Goal: Task Accomplishment & Management: Use online tool/utility

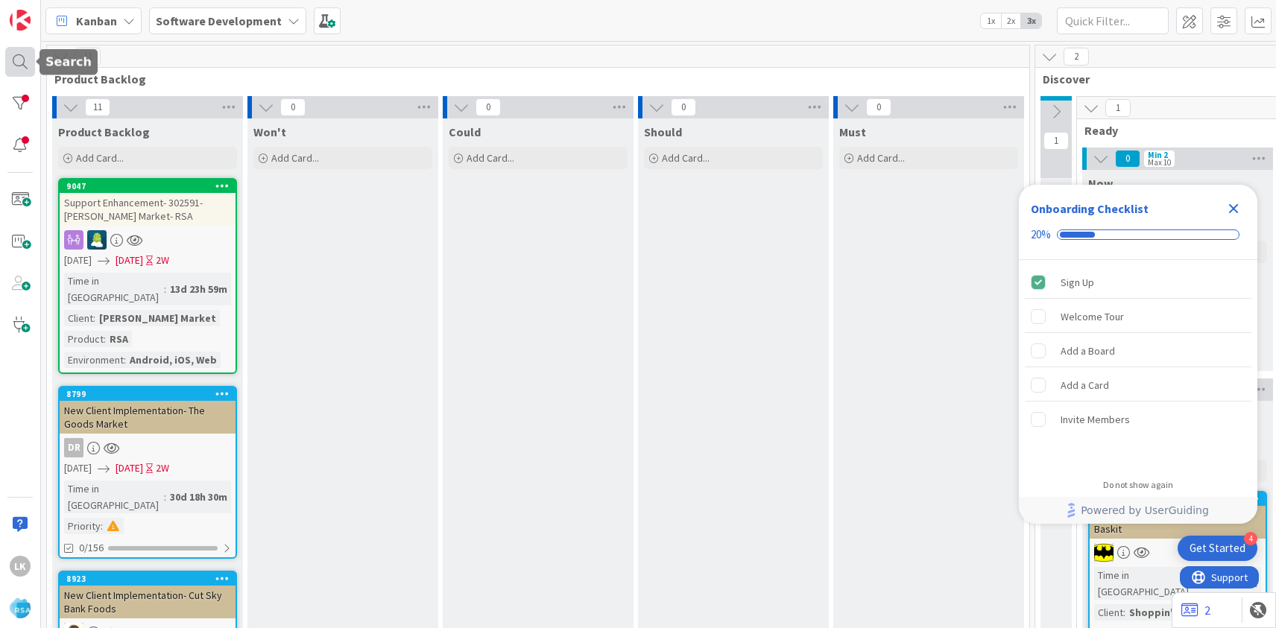
click at [23, 66] on div at bounding box center [20, 62] width 30 height 30
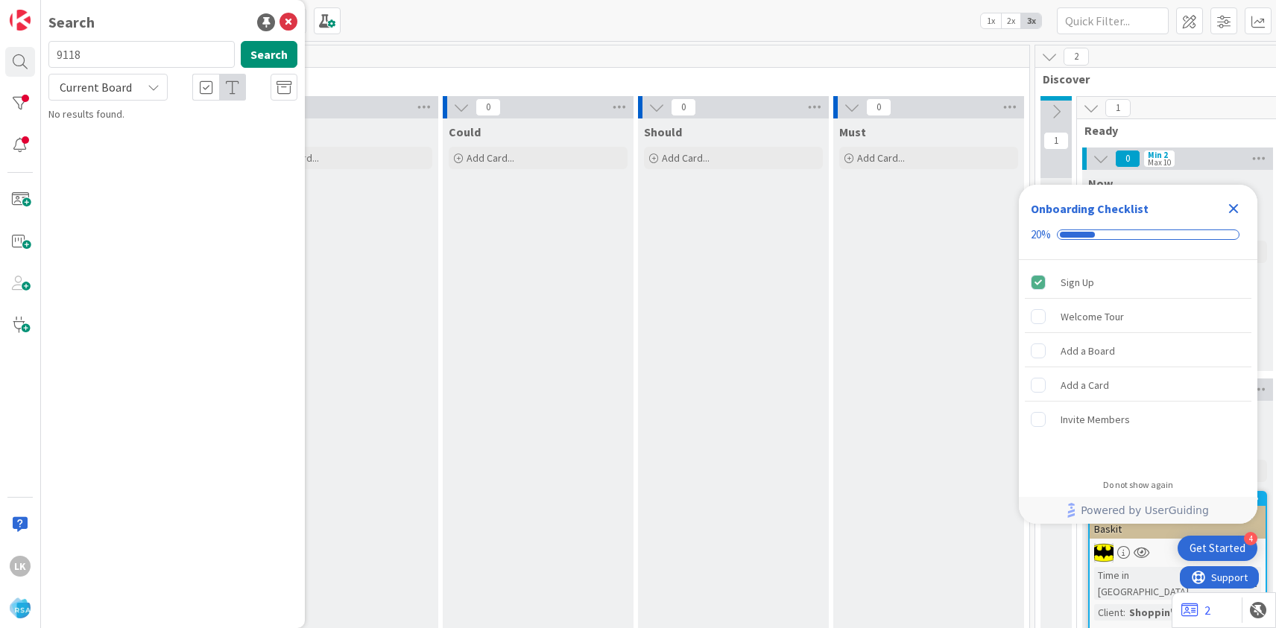
type input "9118"
click at [168, 127] on span "[PERSON_NAME] IGA - Upgrading to RMN for existing client" at bounding box center [183, 138] width 228 height 29
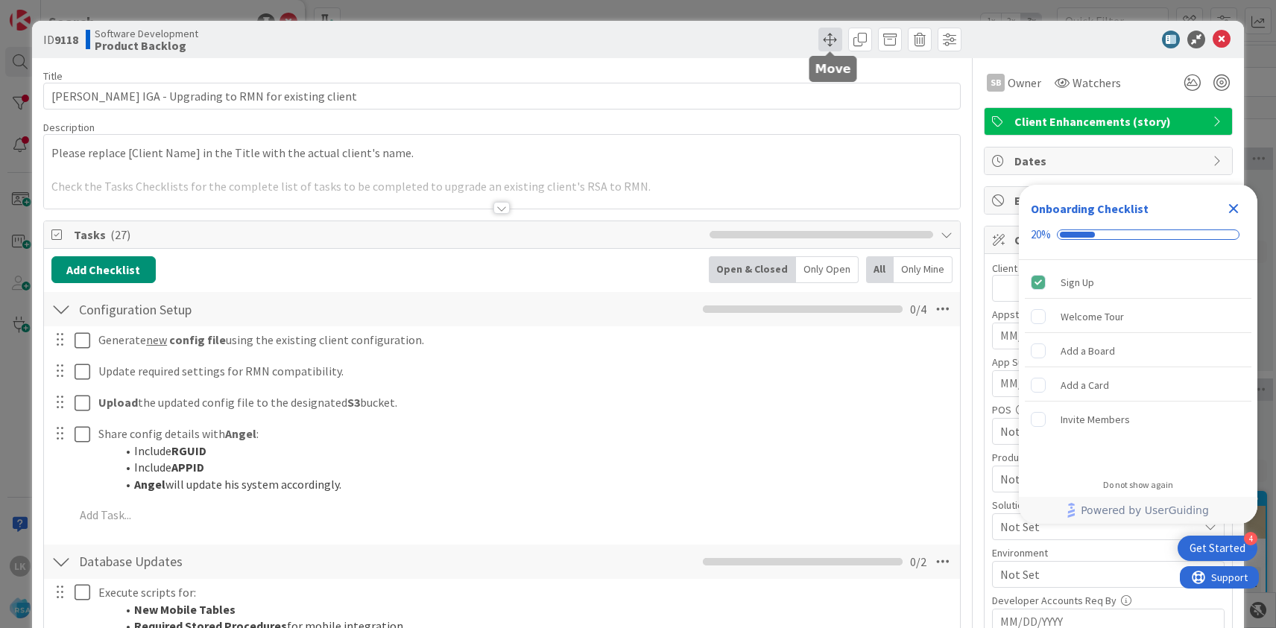
click at [830, 39] on span at bounding box center [830, 40] width 24 height 24
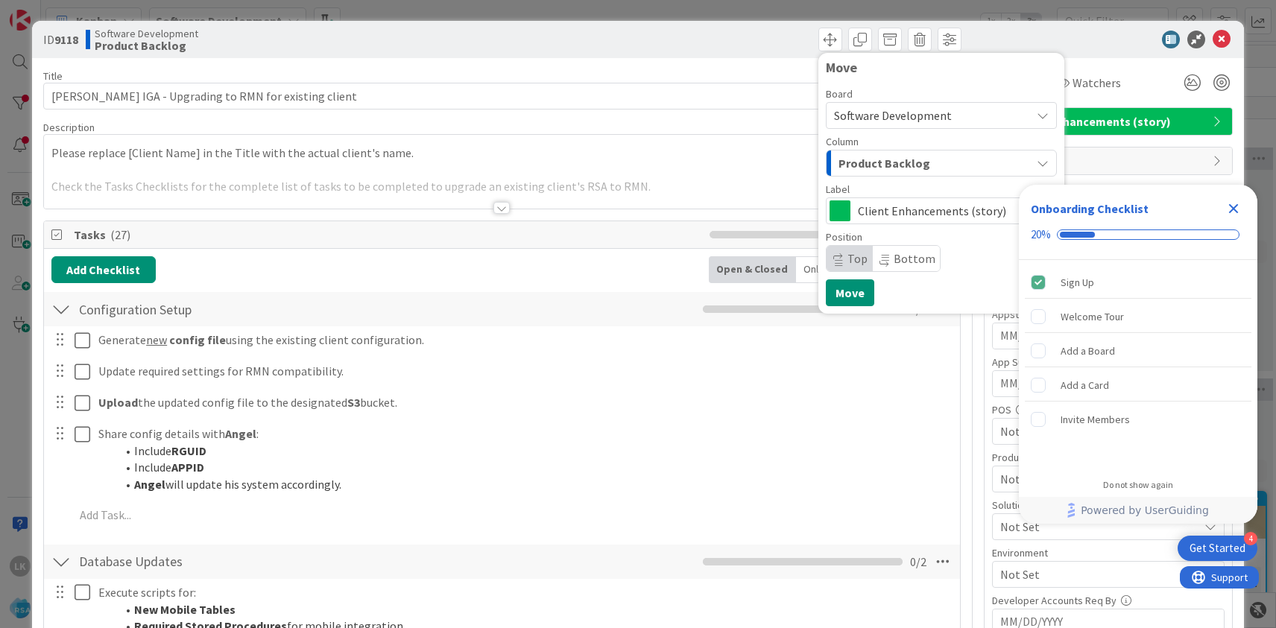
click at [890, 157] on span "Product Backlog" at bounding box center [884, 163] width 92 height 19
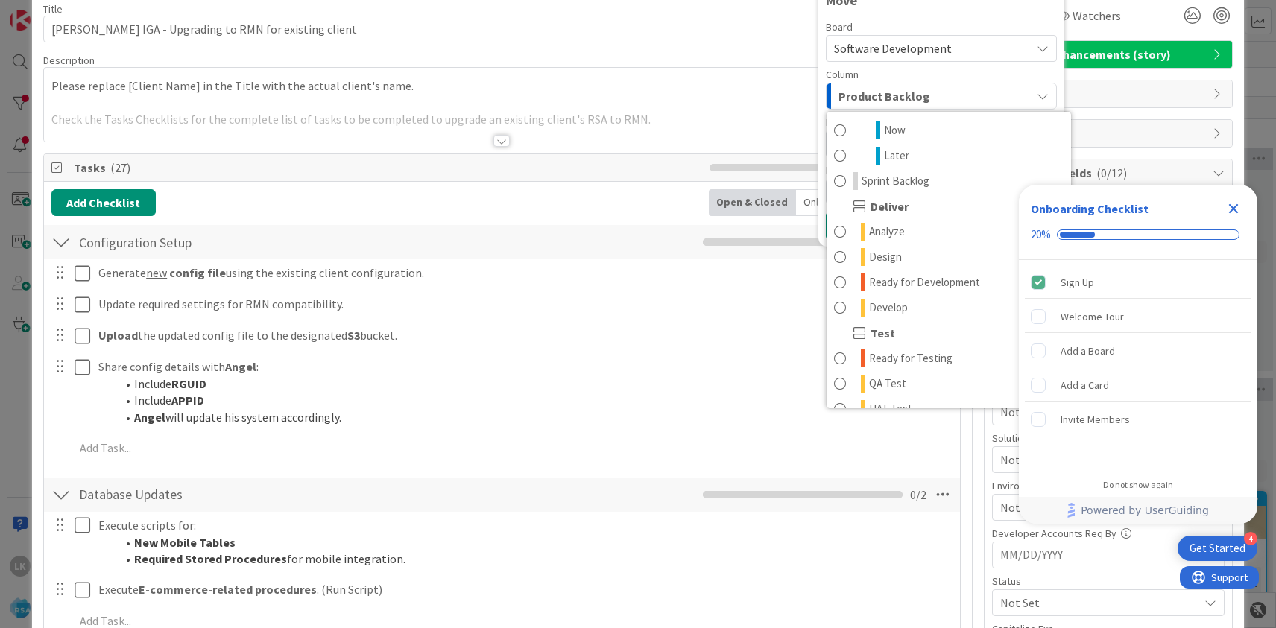
scroll to position [244, 0]
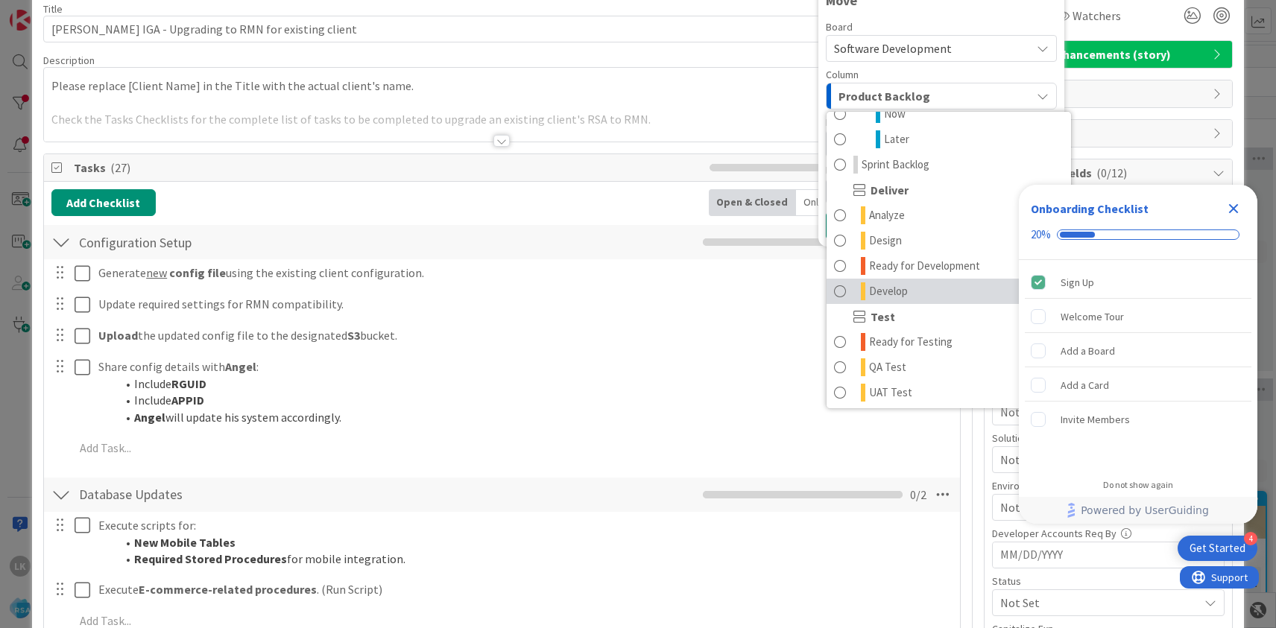
click at [882, 294] on span "Develop" at bounding box center [888, 291] width 39 height 18
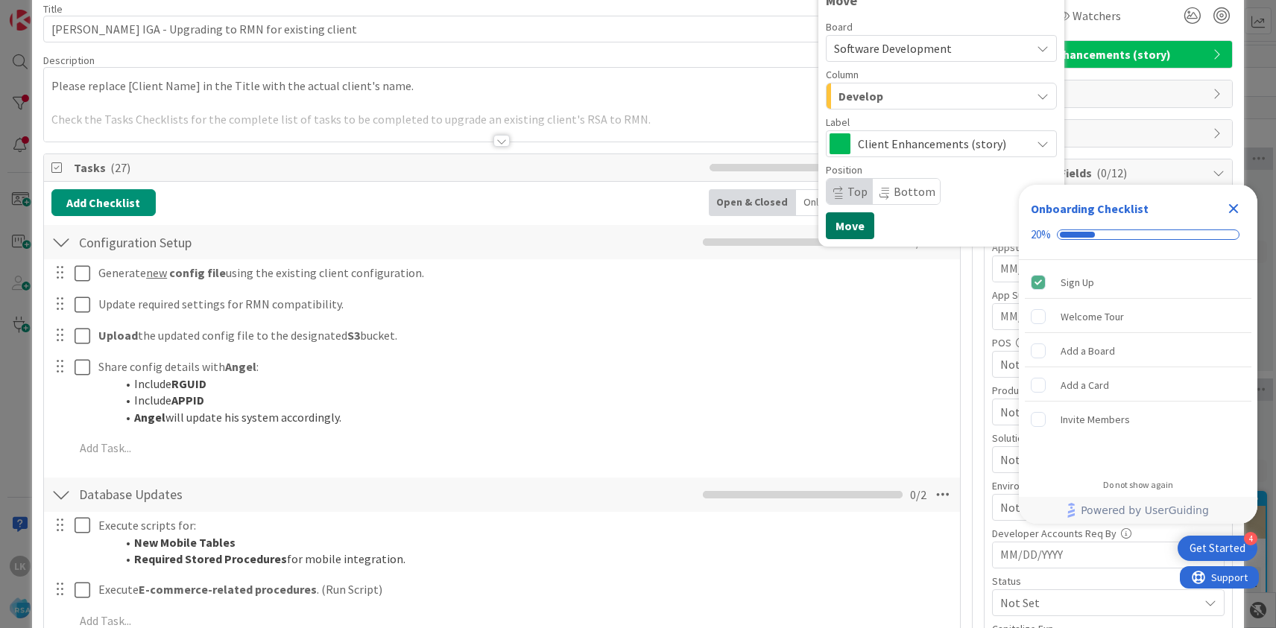
click at [856, 230] on button "Move" at bounding box center [850, 225] width 48 height 27
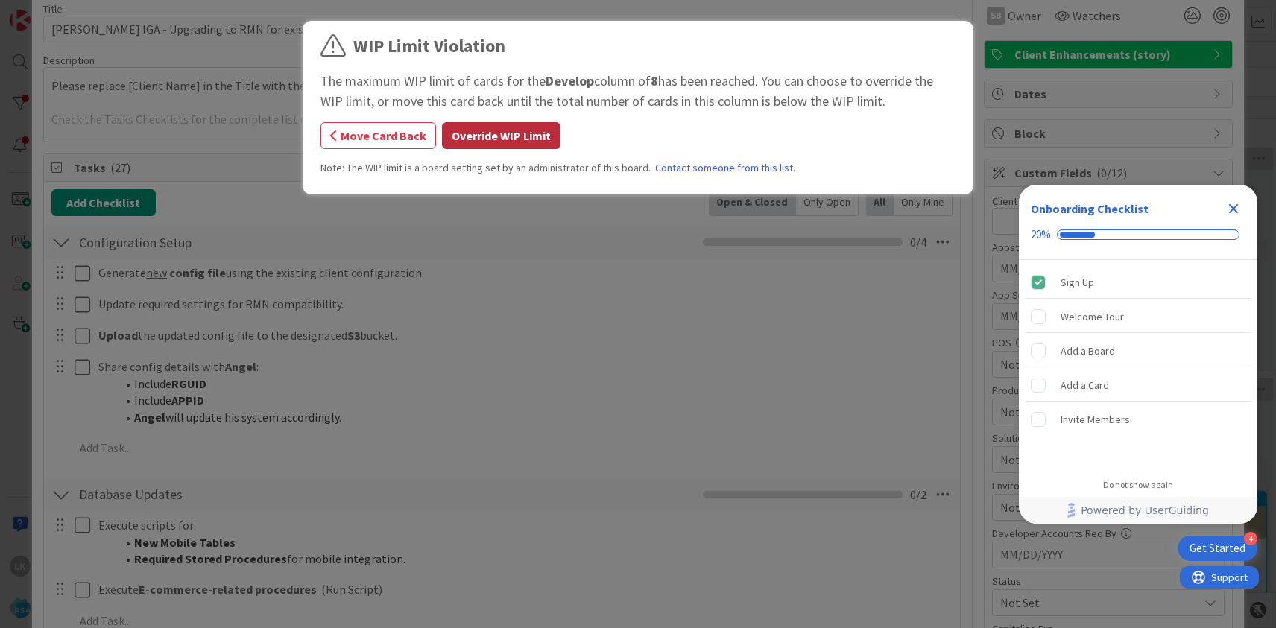
click at [512, 142] on button "Override WIP Limit" at bounding box center [501, 135] width 118 height 27
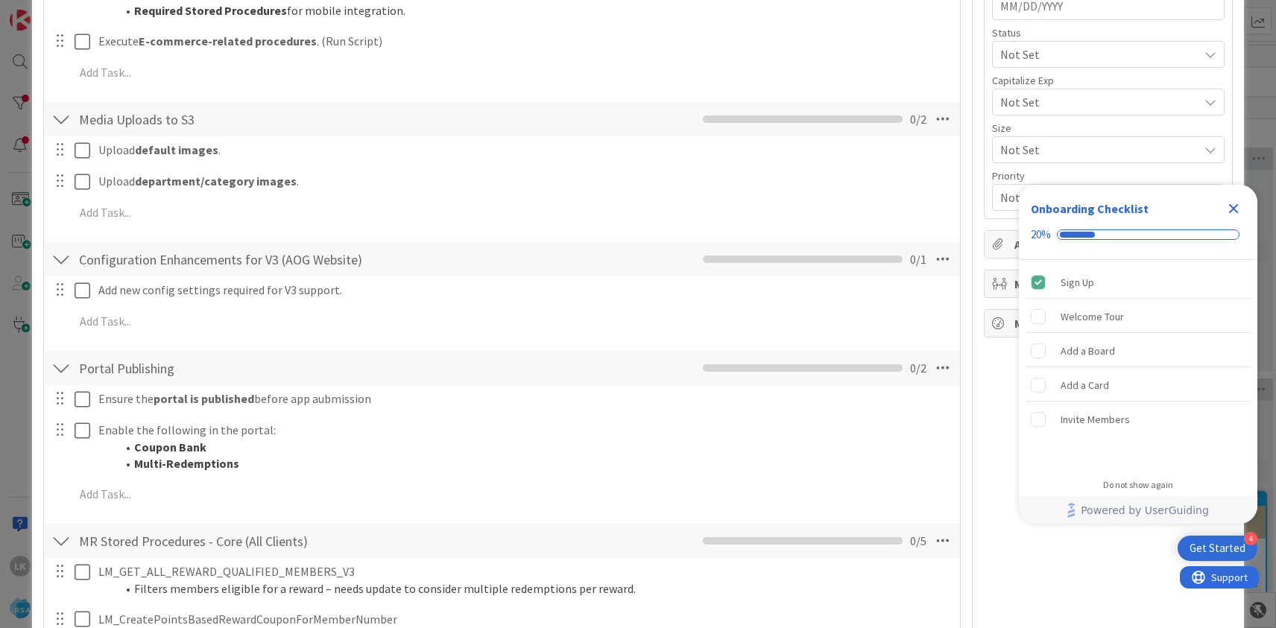
scroll to position [0, 0]
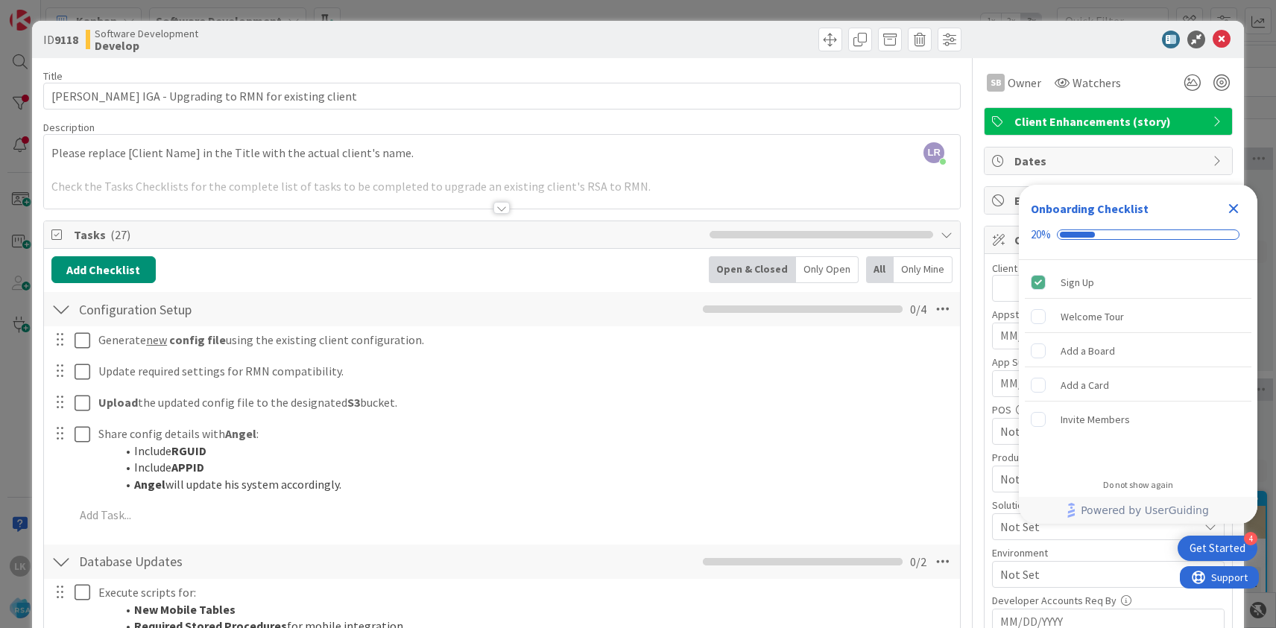
click at [503, 205] on div at bounding box center [501, 208] width 16 height 12
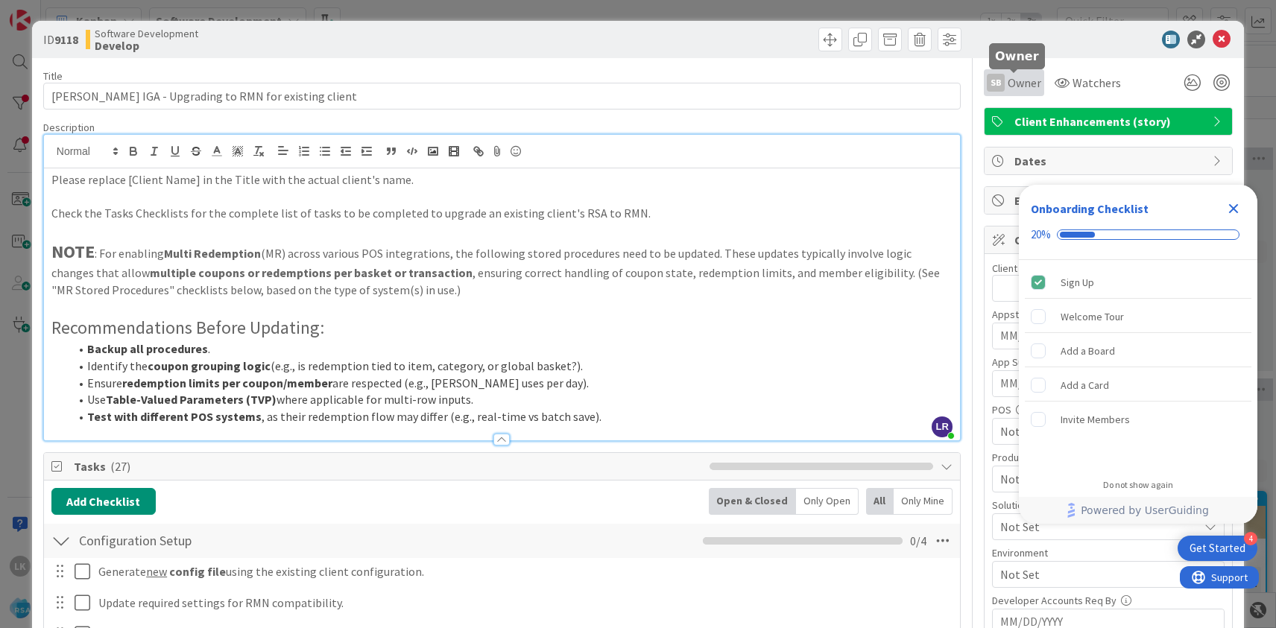
click at [1026, 85] on span "Owner" at bounding box center [1025, 83] width 34 height 18
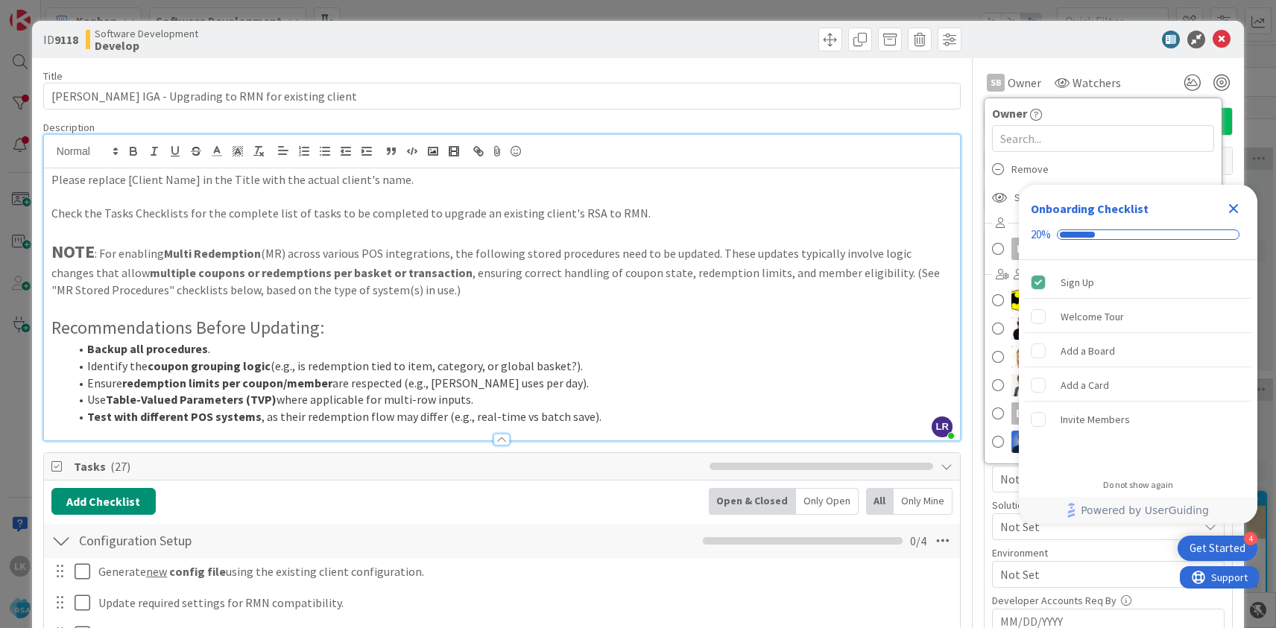
click at [943, 189] on p at bounding box center [501, 197] width 901 height 17
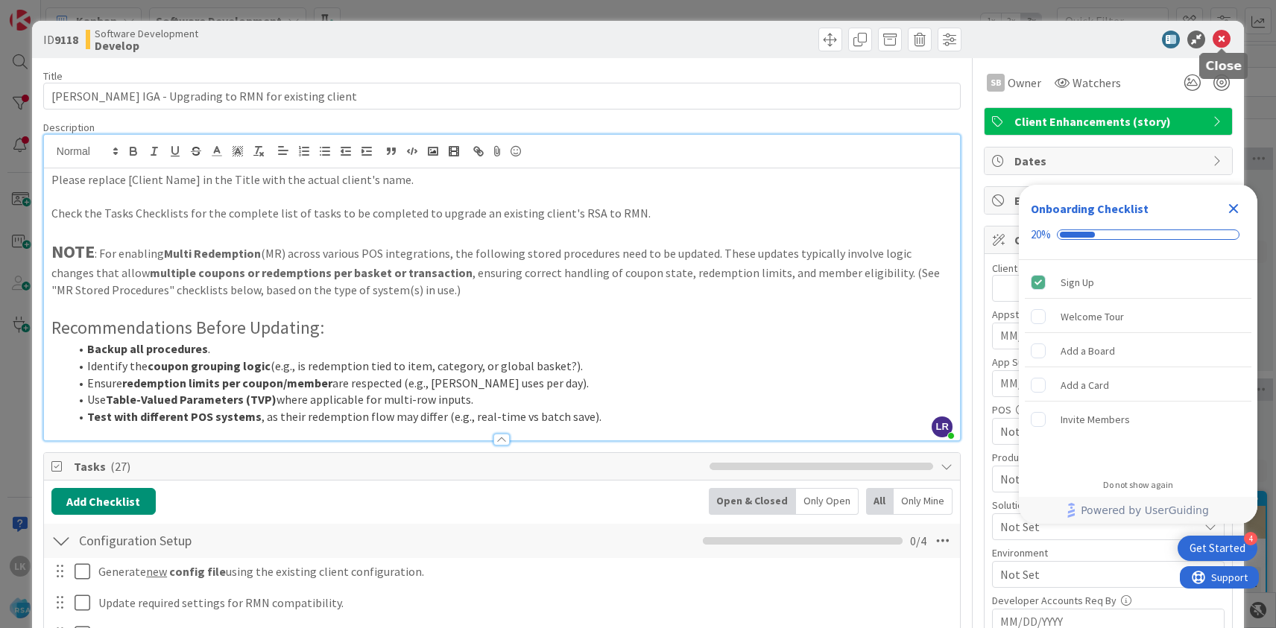
click at [1226, 39] on icon at bounding box center [1222, 40] width 18 height 18
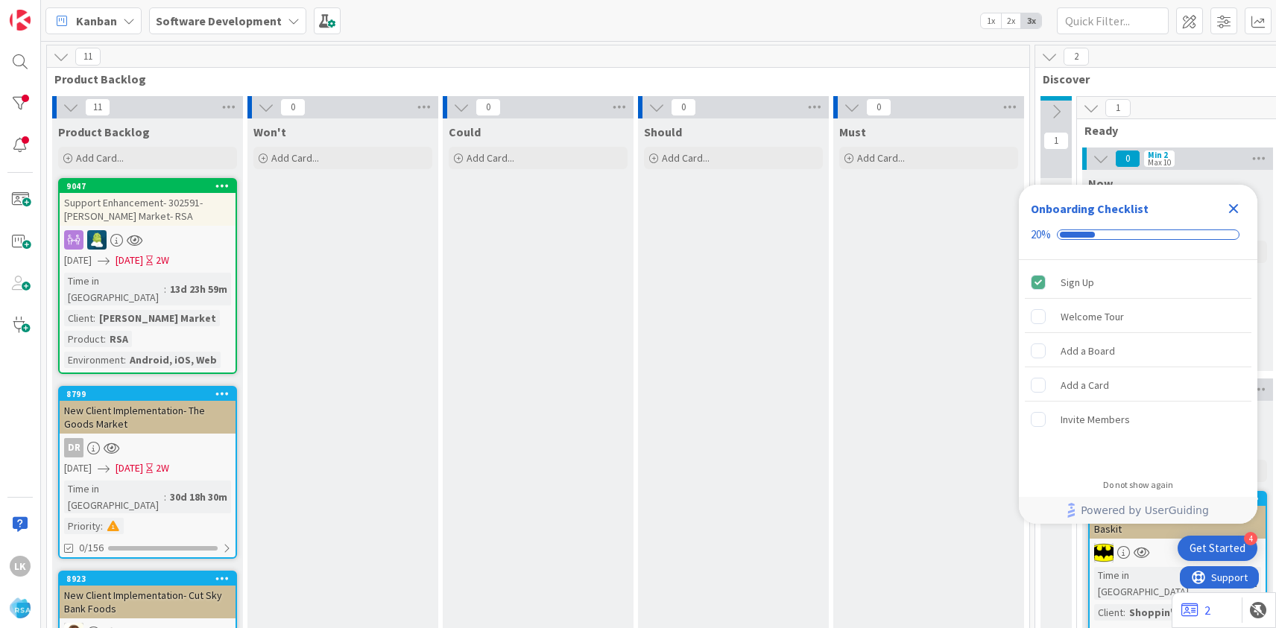
click at [1236, 211] on icon "Close Checklist" at bounding box center [1234, 209] width 10 height 10
